Goal: Information Seeking & Learning: Learn about a topic

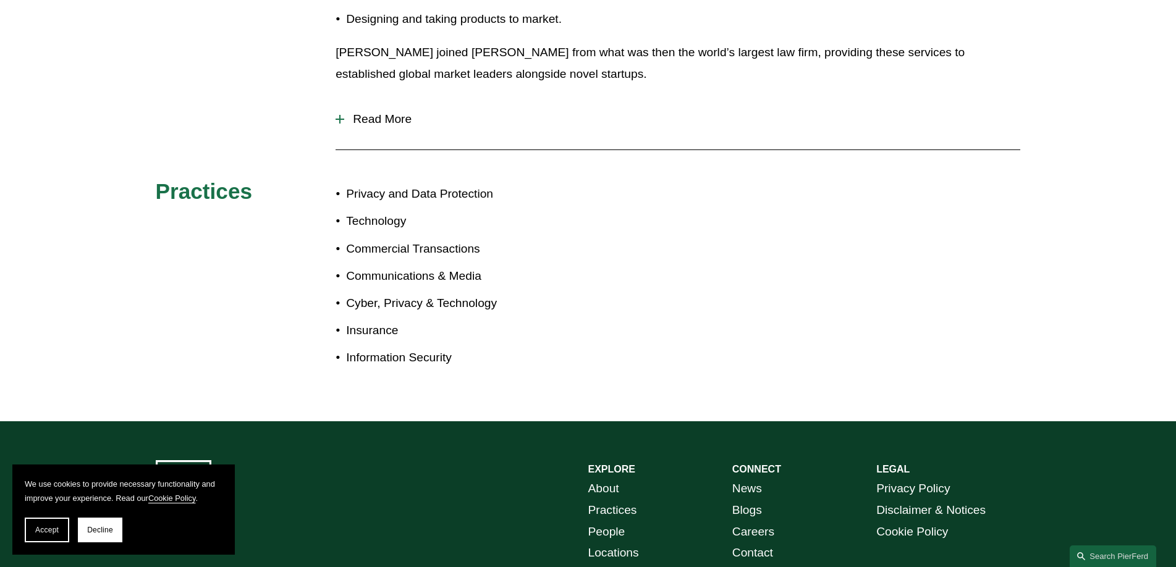
scroll to position [618, 0]
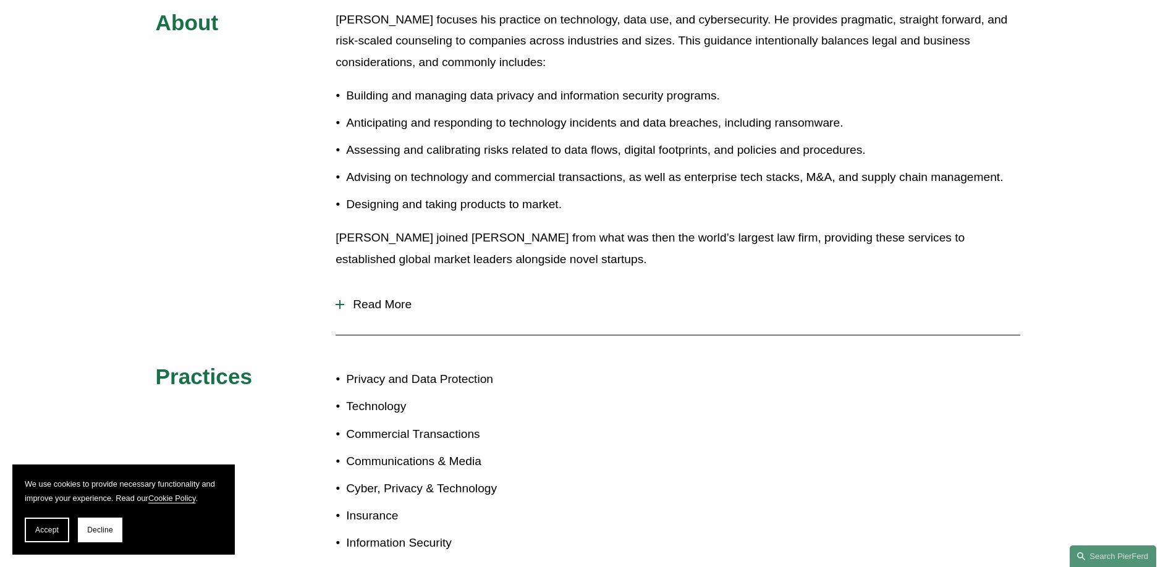
click at [403, 308] on span "Read More" at bounding box center [682, 305] width 676 height 14
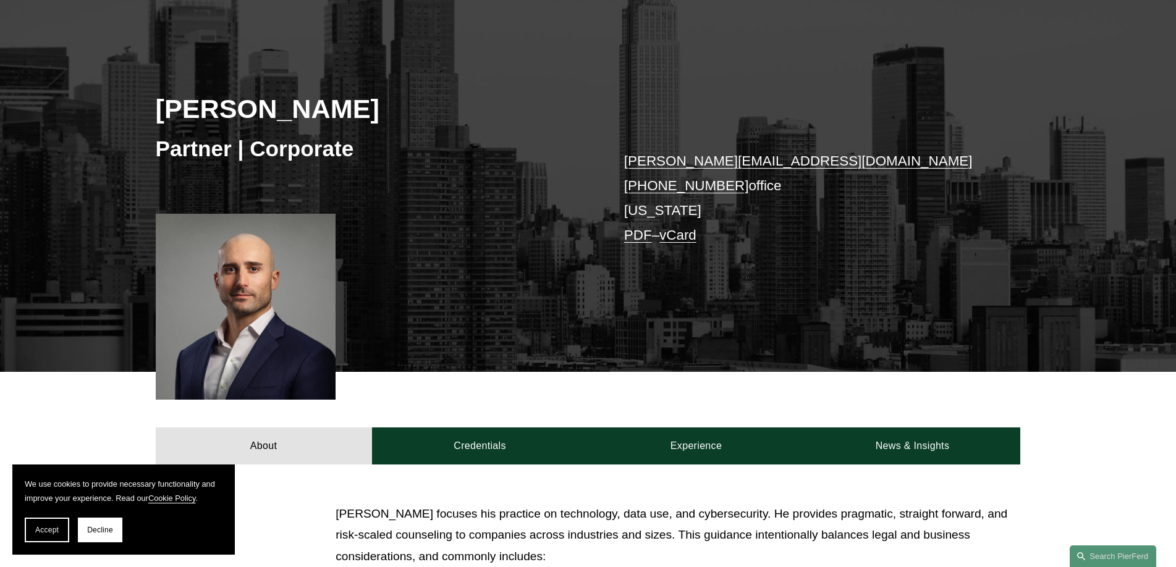
scroll to position [247, 0]
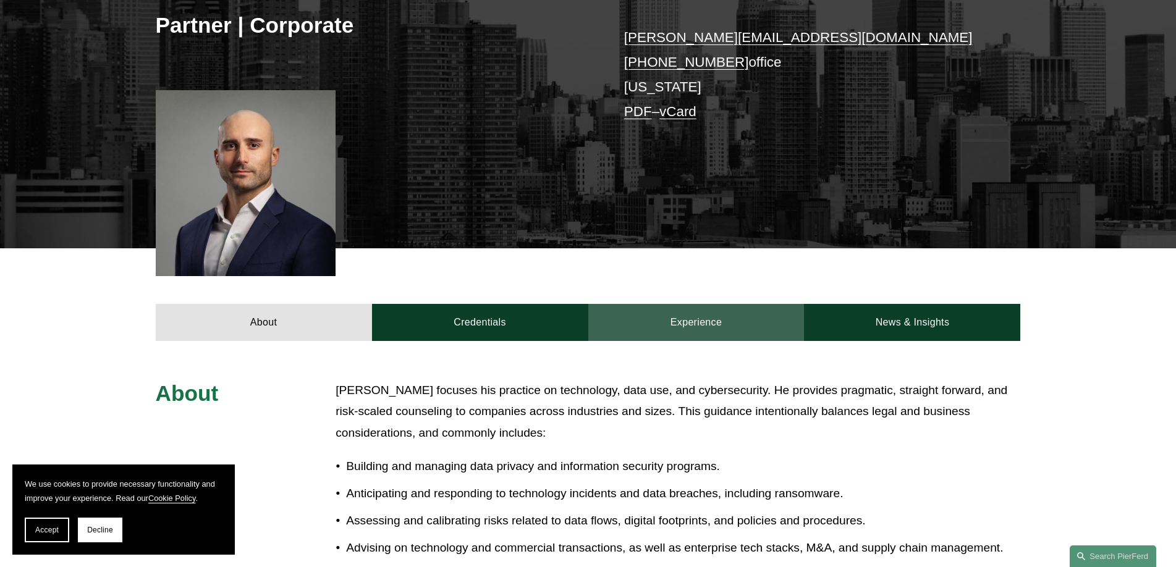
click at [691, 318] on link "Experience" at bounding box center [696, 322] width 216 height 37
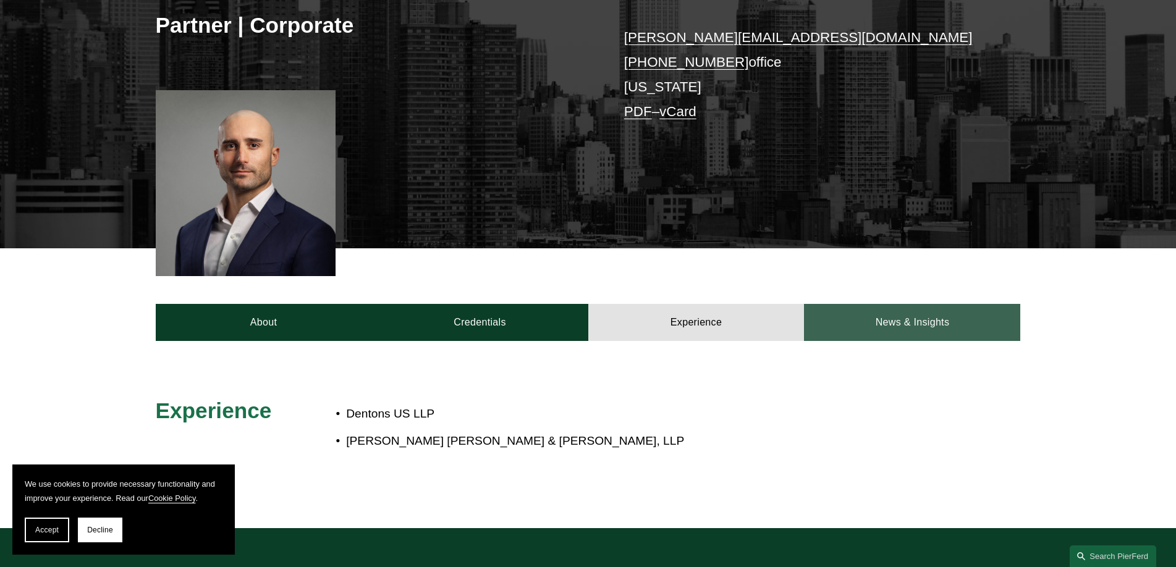
click at [884, 311] on link "News & Insights" at bounding box center [912, 322] width 216 height 37
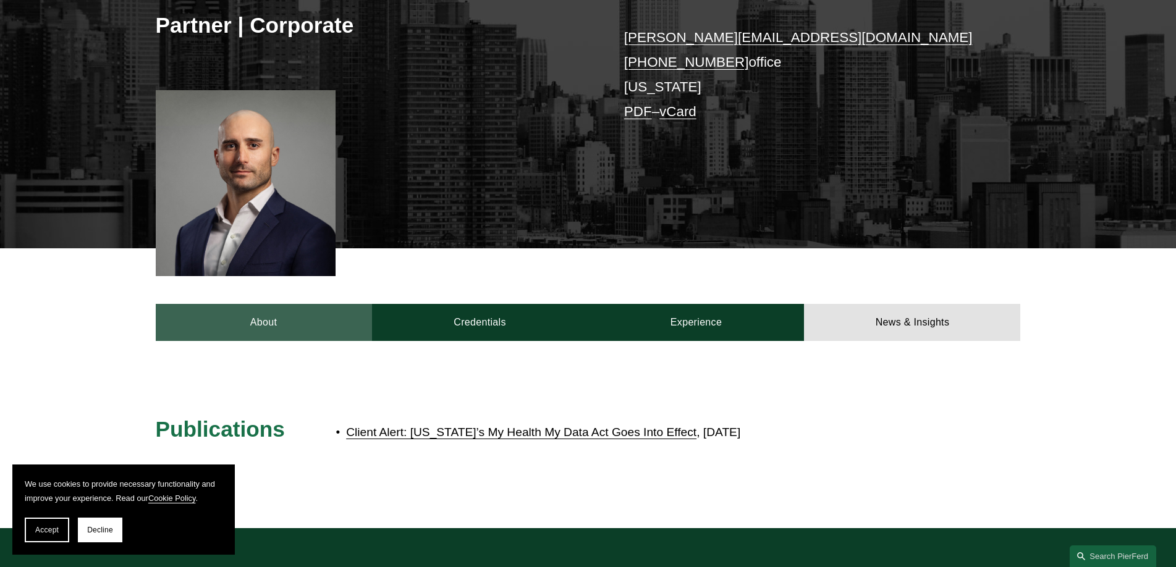
click at [298, 325] on link "About" at bounding box center [264, 322] width 216 height 37
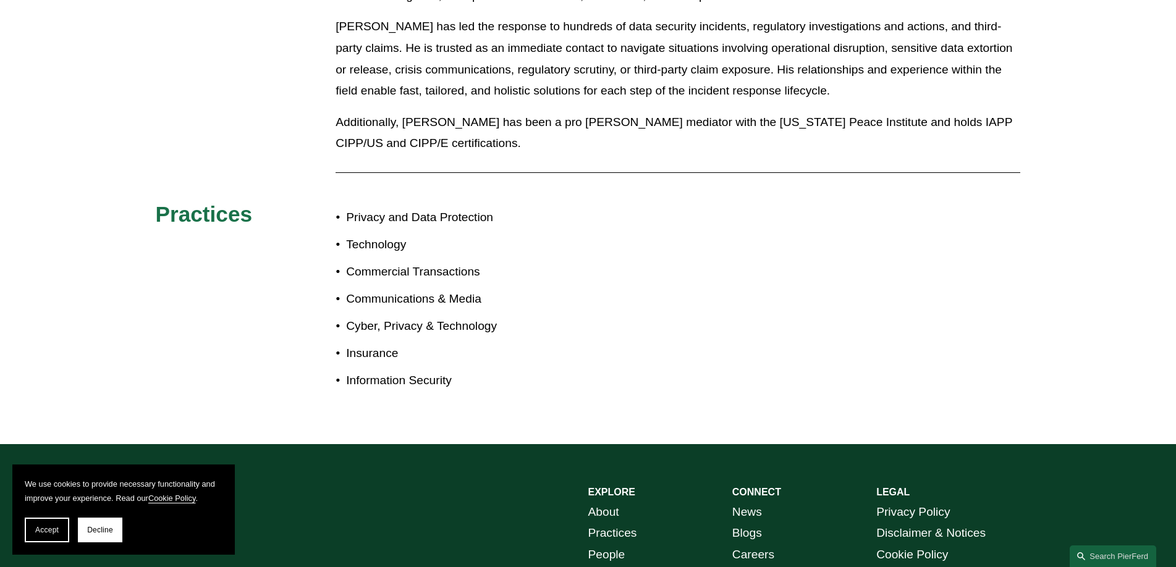
scroll to position [1335, 0]
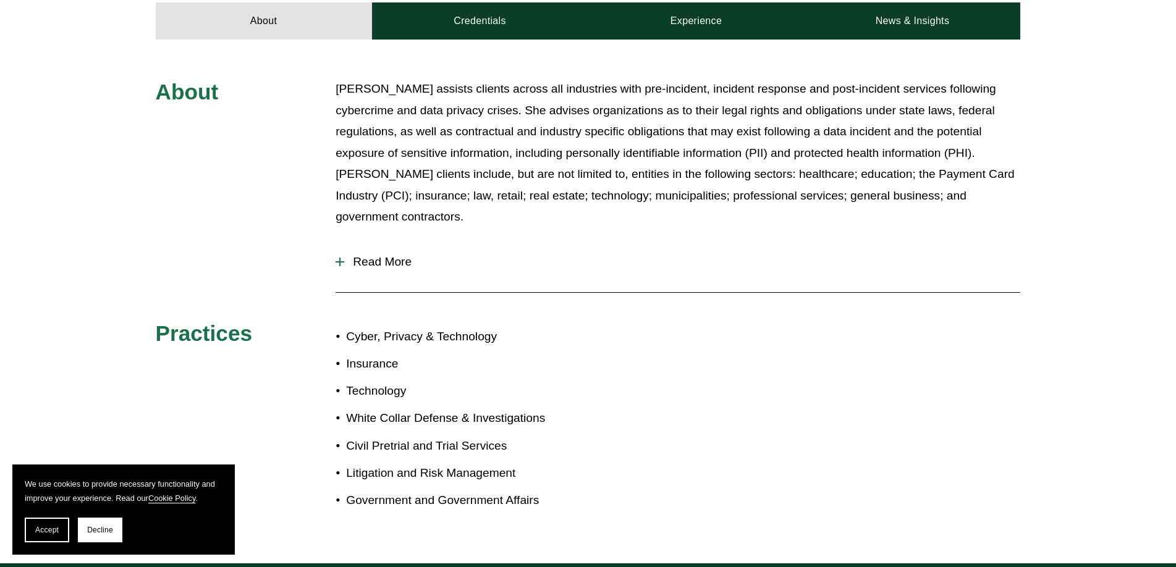
scroll to position [574, 0]
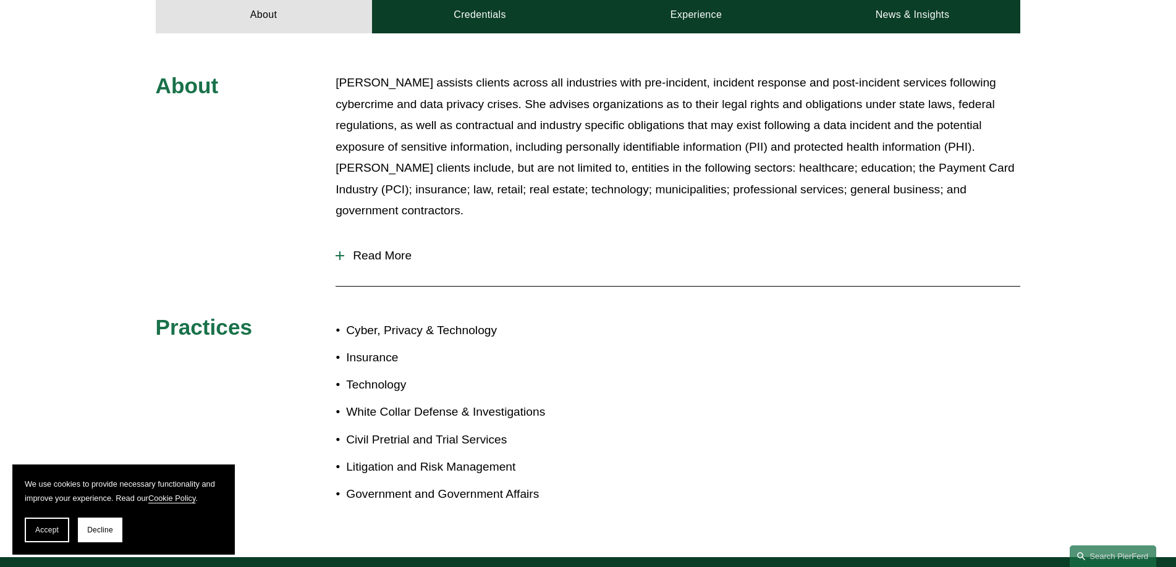
click at [391, 249] on span "Read More" at bounding box center [682, 256] width 676 height 14
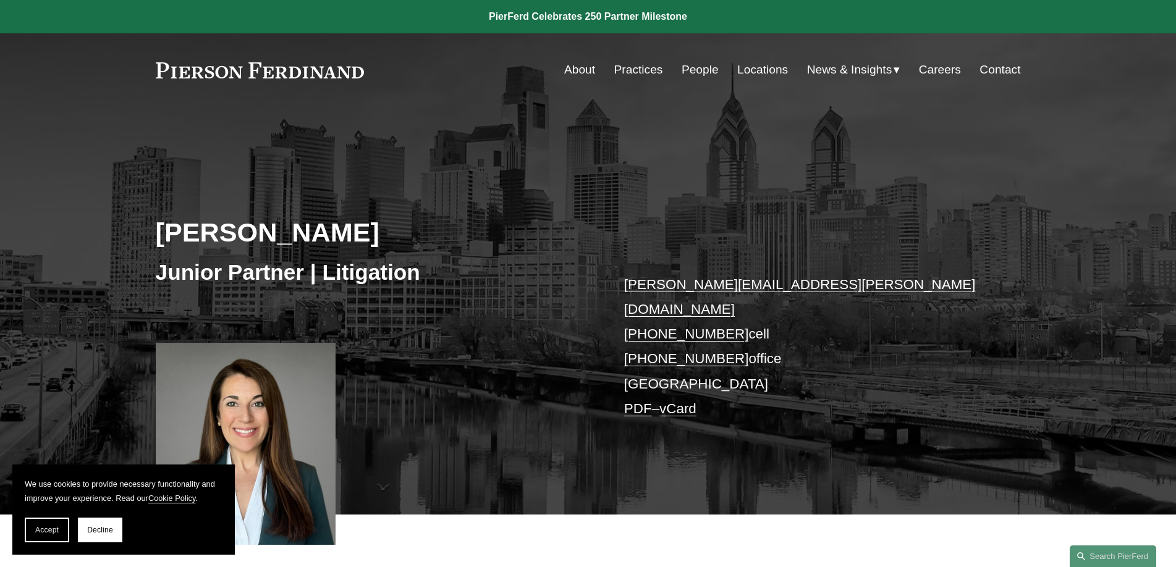
scroll to position [185, 0]
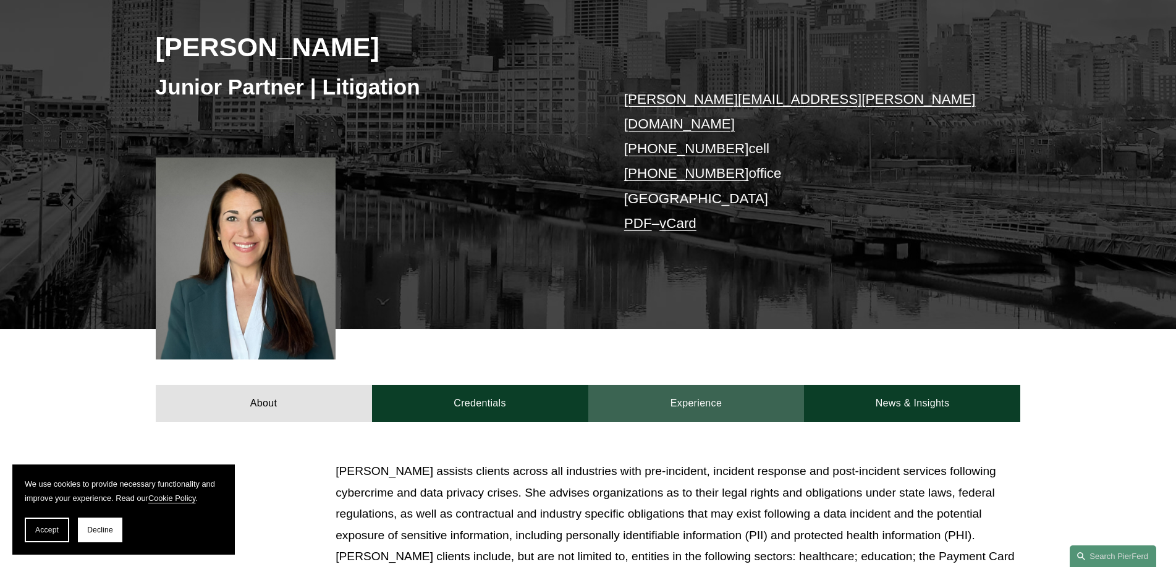
click at [679, 385] on link "Experience" at bounding box center [696, 403] width 216 height 37
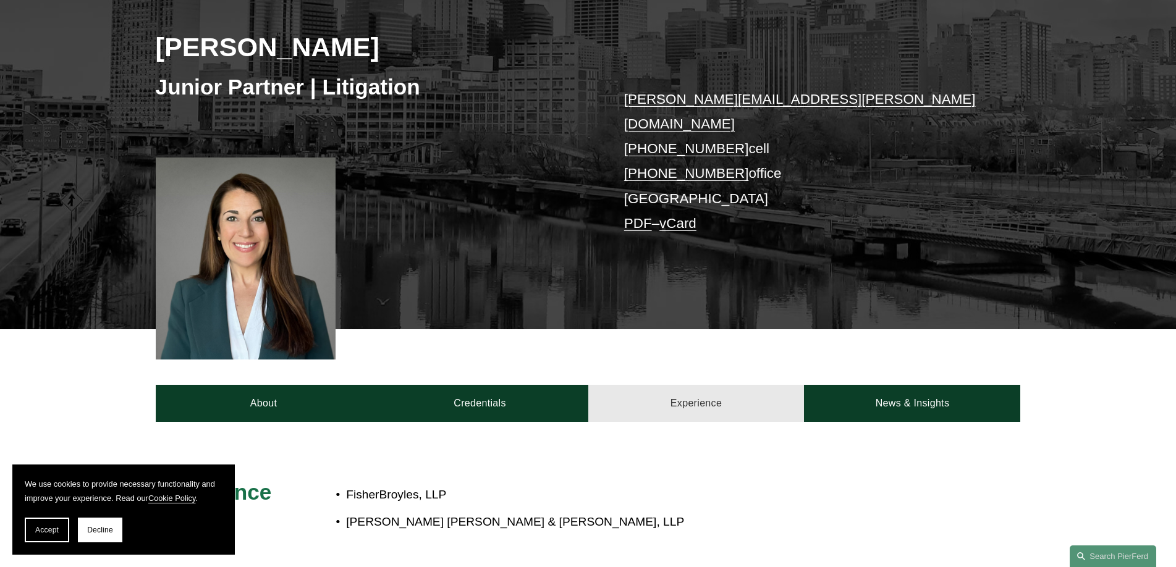
scroll to position [309, 0]
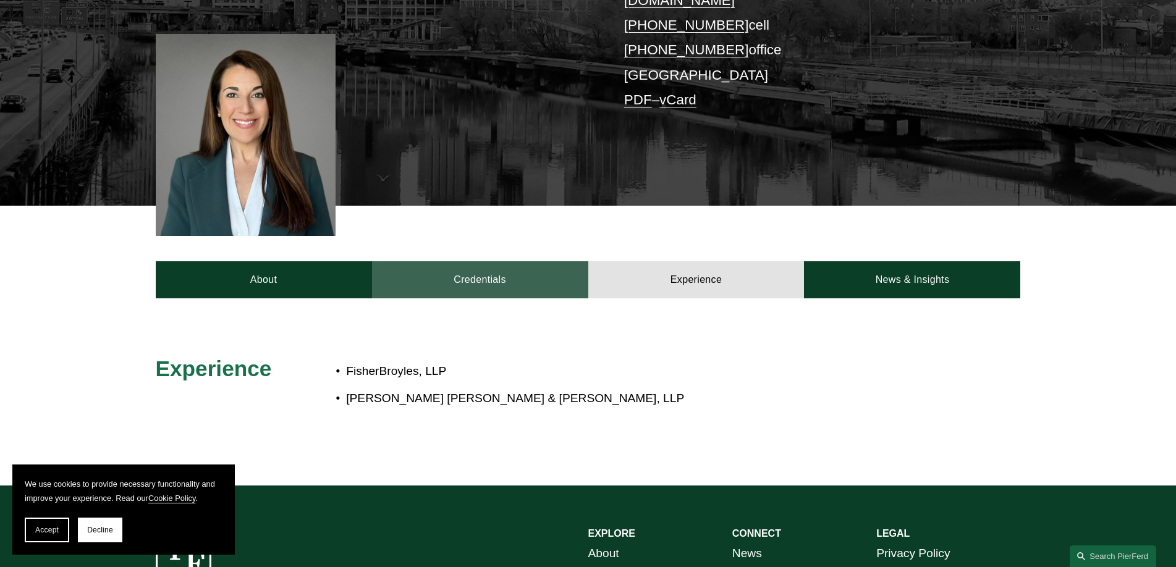
click at [447, 264] on link "Credentials" at bounding box center [480, 279] width 216 height 37
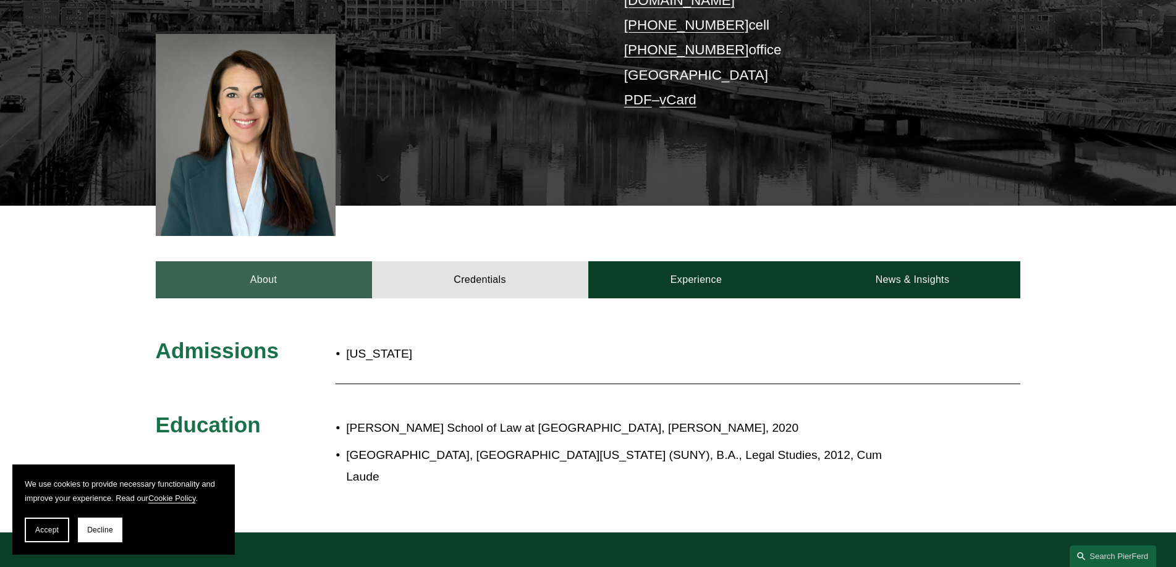
click at [277, 263] on link "About" at bounding box center [264, 279] width 216 height 37
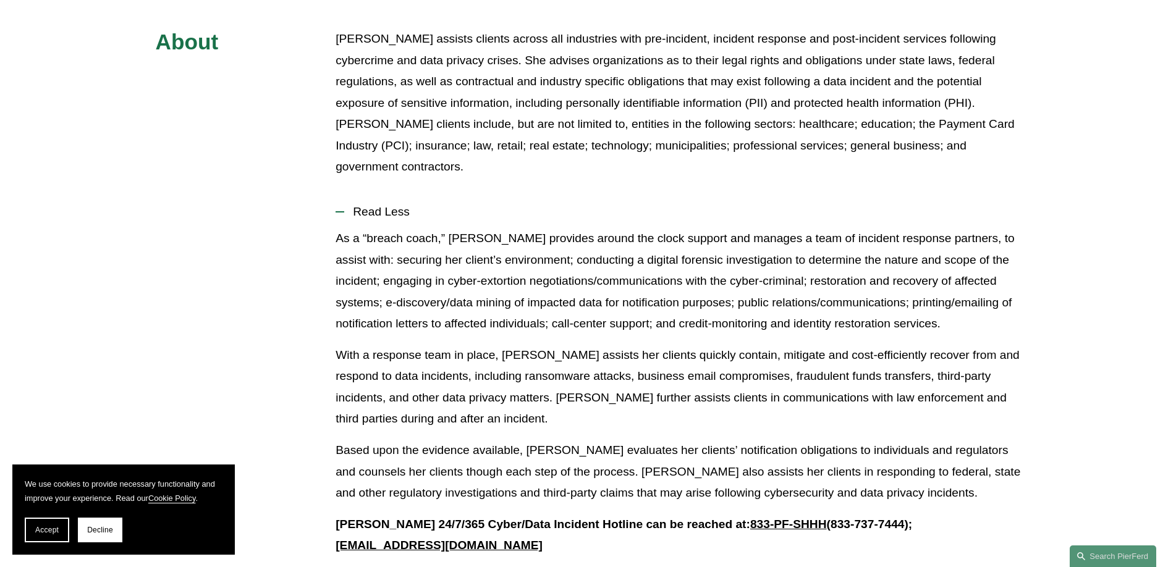
scroll to position [1050, 0]
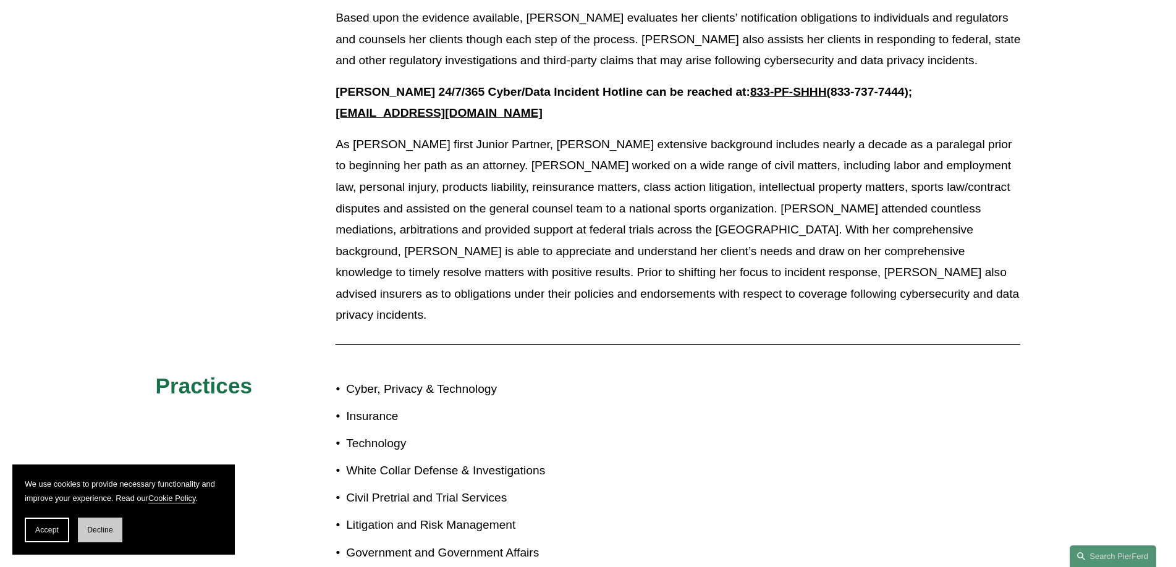
click at [81, 534] on button "Decline" at bounding box center [100, 530] width 44 height 25
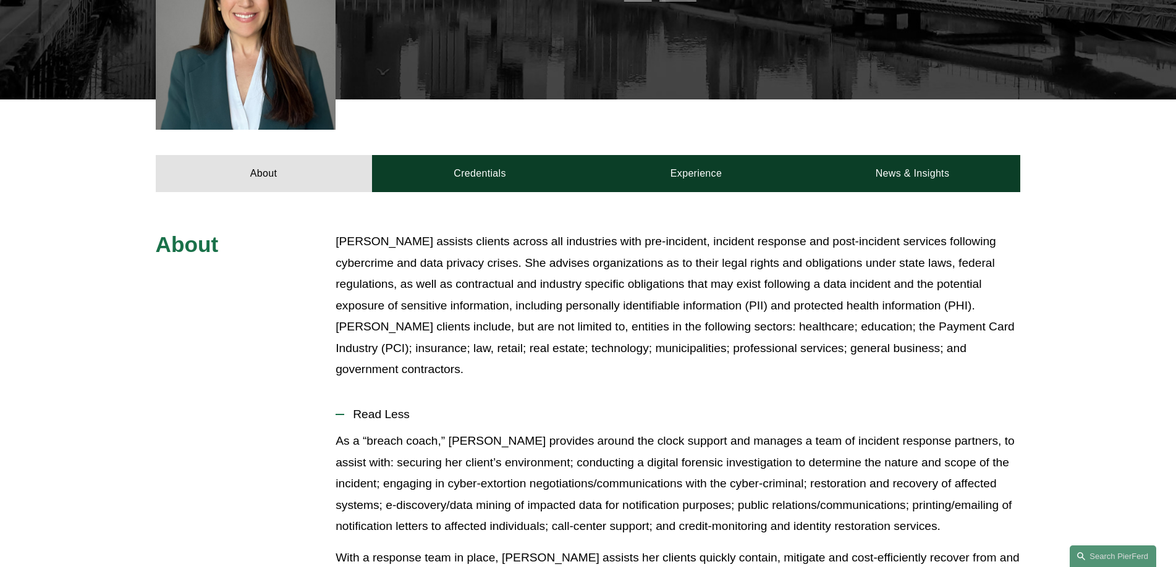
scroll to position [0, 0]
